Goal: Task Accomplishment & Management: Manage account settings

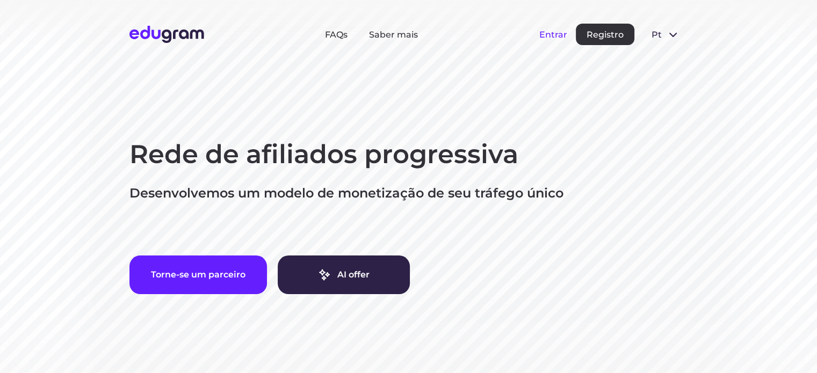
click at [550, 36] on button "Entrar" at bounding box center [553, 35] width 28 height 10
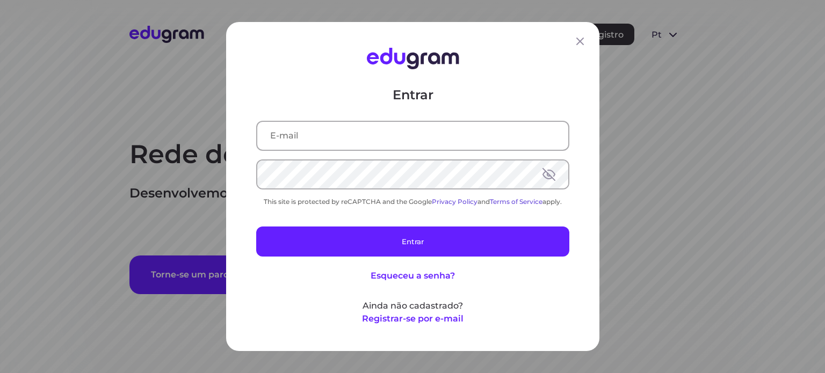
type input "andre.a.gazola@gmail.com"
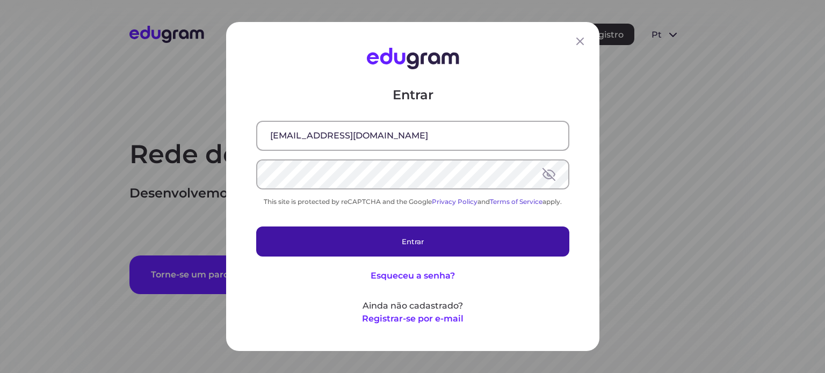
click at [398, 241] on button "Entrar" at bounding box center [412, 242] width 313 height 30
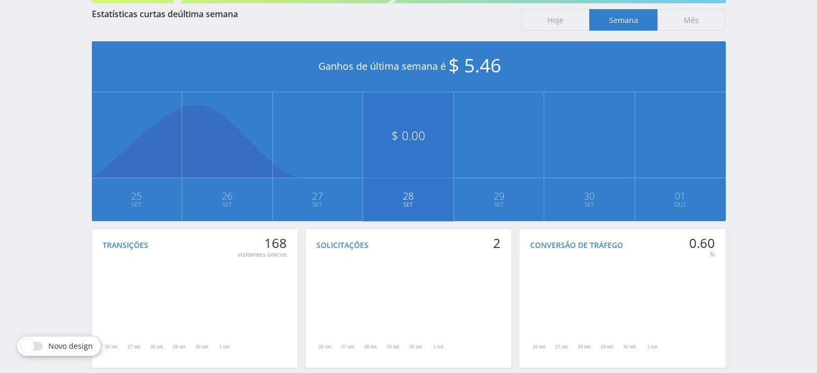
scroll to position [264, 0]
